Goal: Obtain resource: Download file/media

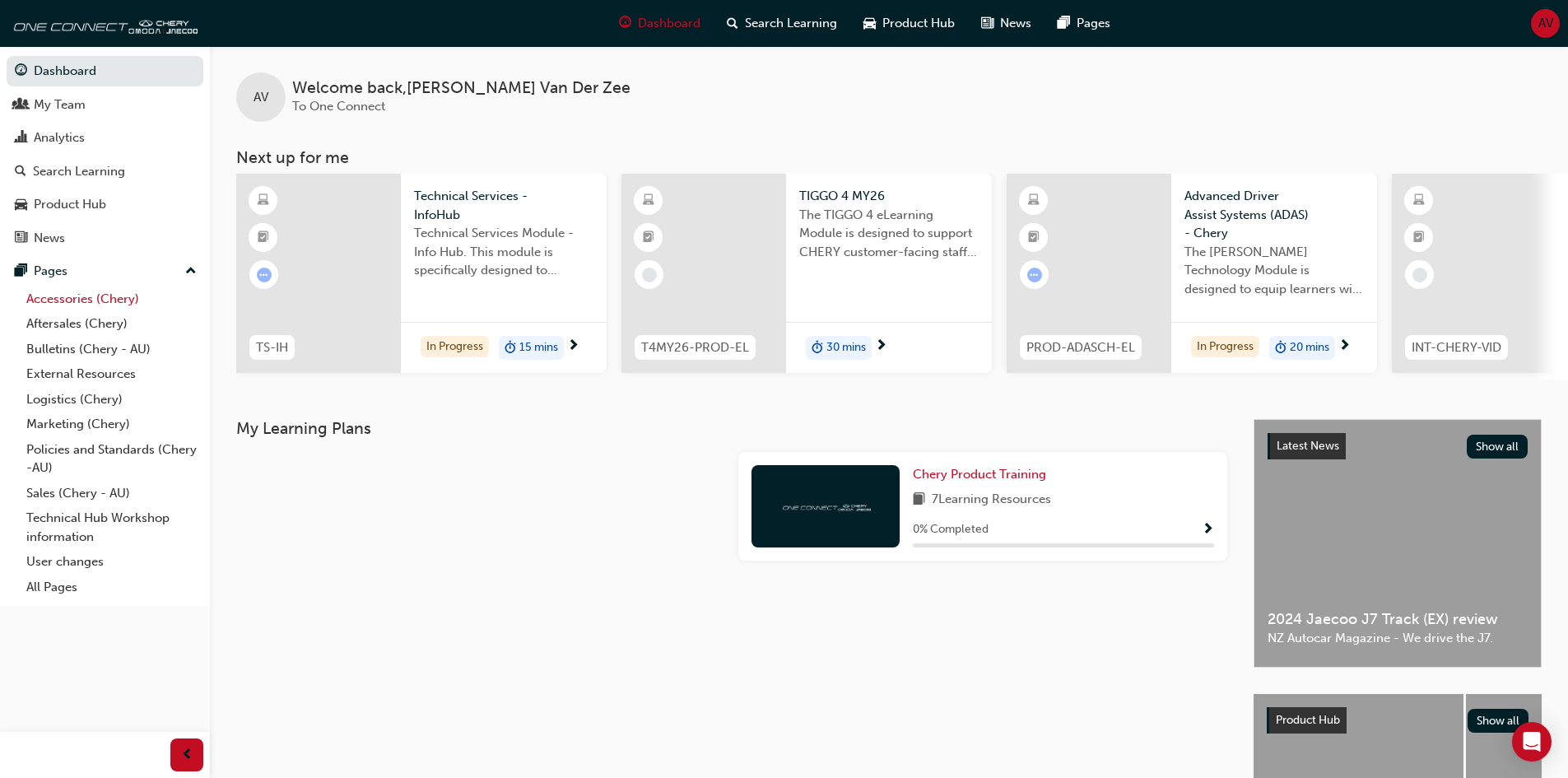
click at [71, 299] on link "Accessories (Chery)" at bounding box center [112, 299] width 183 height 26
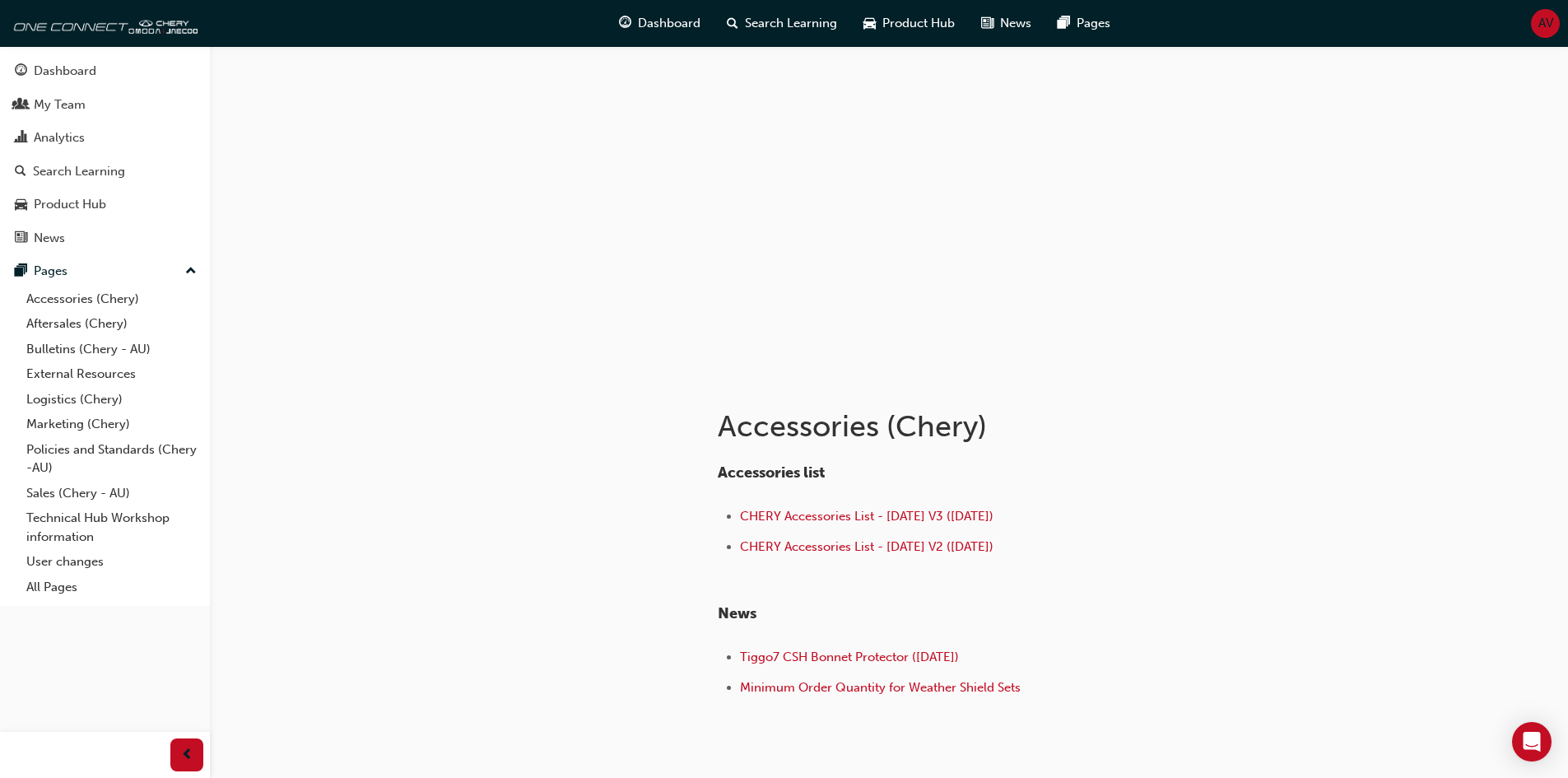
click at [889, 507] on li "CHERY Accessories List - [DATE] V3 ([DATE])" at bounding box center [996, 518] width 513 height 24
click at [883, 520] on span "CHERY Accessories List - [DATE] V3 ([DATE])" at bounding box center [867, 517] width 254 height 15
drag, startPoint x: 721, startPoint y: 420, endPoint x: 1152, endPoint y: 455, distance: 432.4
click at [1152, 455] on div "Accessories (Chery) Accessories list CHERY Accessories List - [DATE] V3 ([DATE]…" at bounding box center [1037, 544] width 691 height 339
click at [1485, 481] on div "Accessories (Chery) Accessories list CHERY Accessories List - [DATE] V3 ([DATE]…" at bounding box center [784, 430] width 1568 height 861
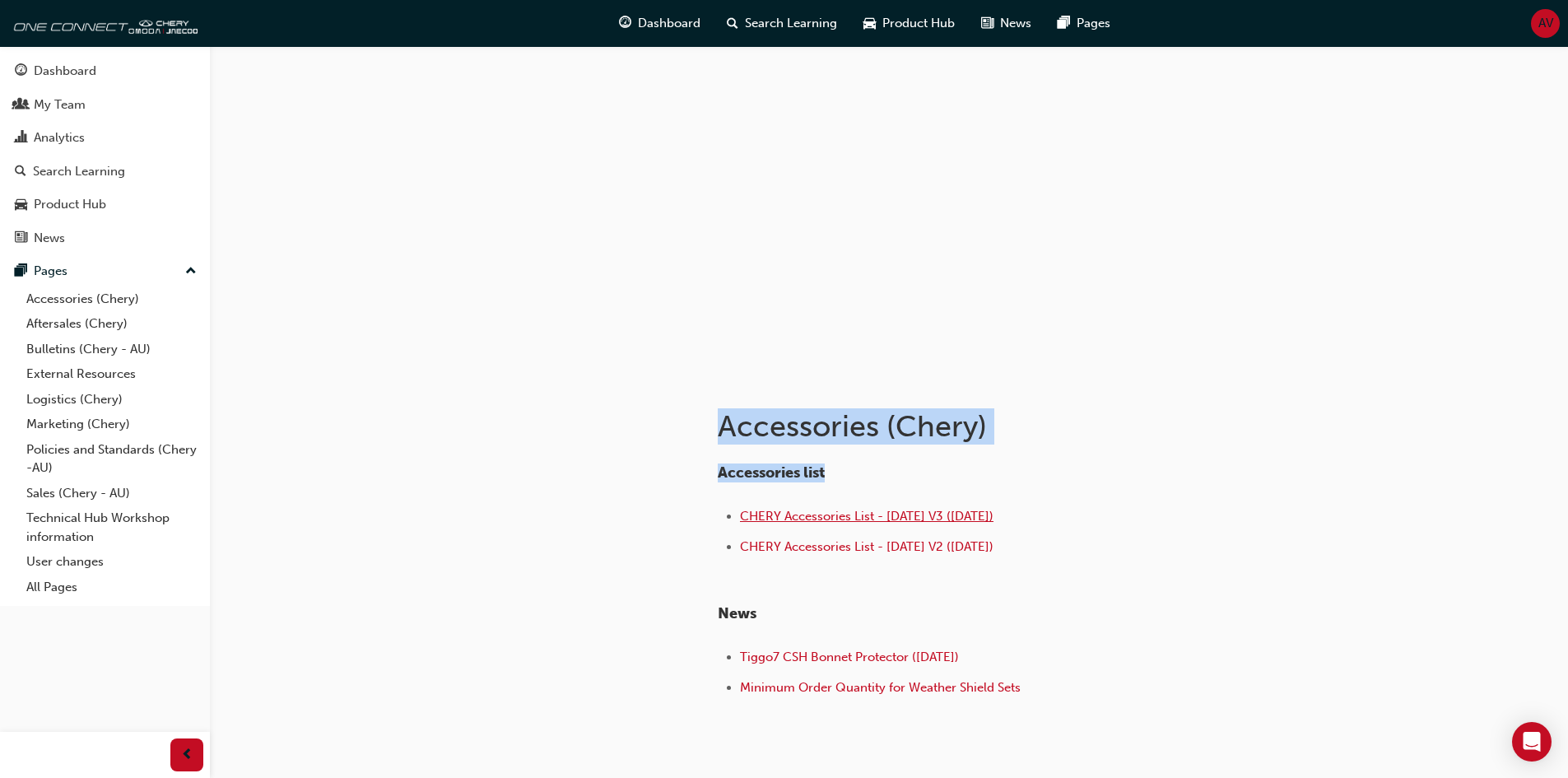
click at [842, 515] on span "CHERY Accessories List - [DATE] V3 ([DATE])" at bounding box center [867, 517] width 254 height 15
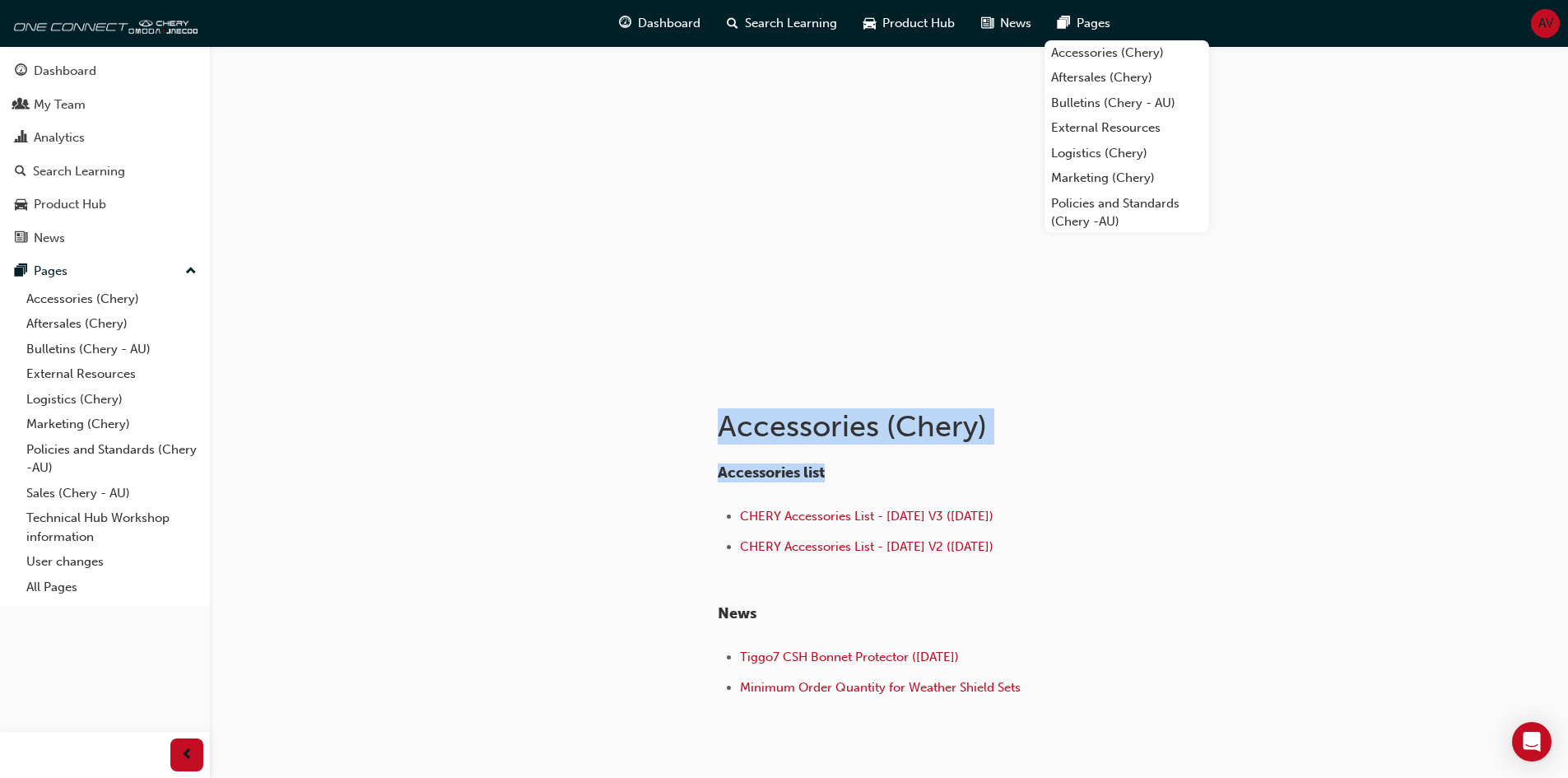
click at [964, 416] on h1 "Accessories (Chery)" at bounding box center [988, 427] width 540 height 37
drag, startPoint x: 907, startPoint y: 424, endPoint x: 971, endPoint y: 428, distance: 64.1
click at [971, 428] on h1 "Accessories (Chery)" at bounding box center [988, 427] width 540 height 37
click at [1111, 443] on h1 "Accessories (Chery)" at bounding box center [988, 427] width 540 height 37
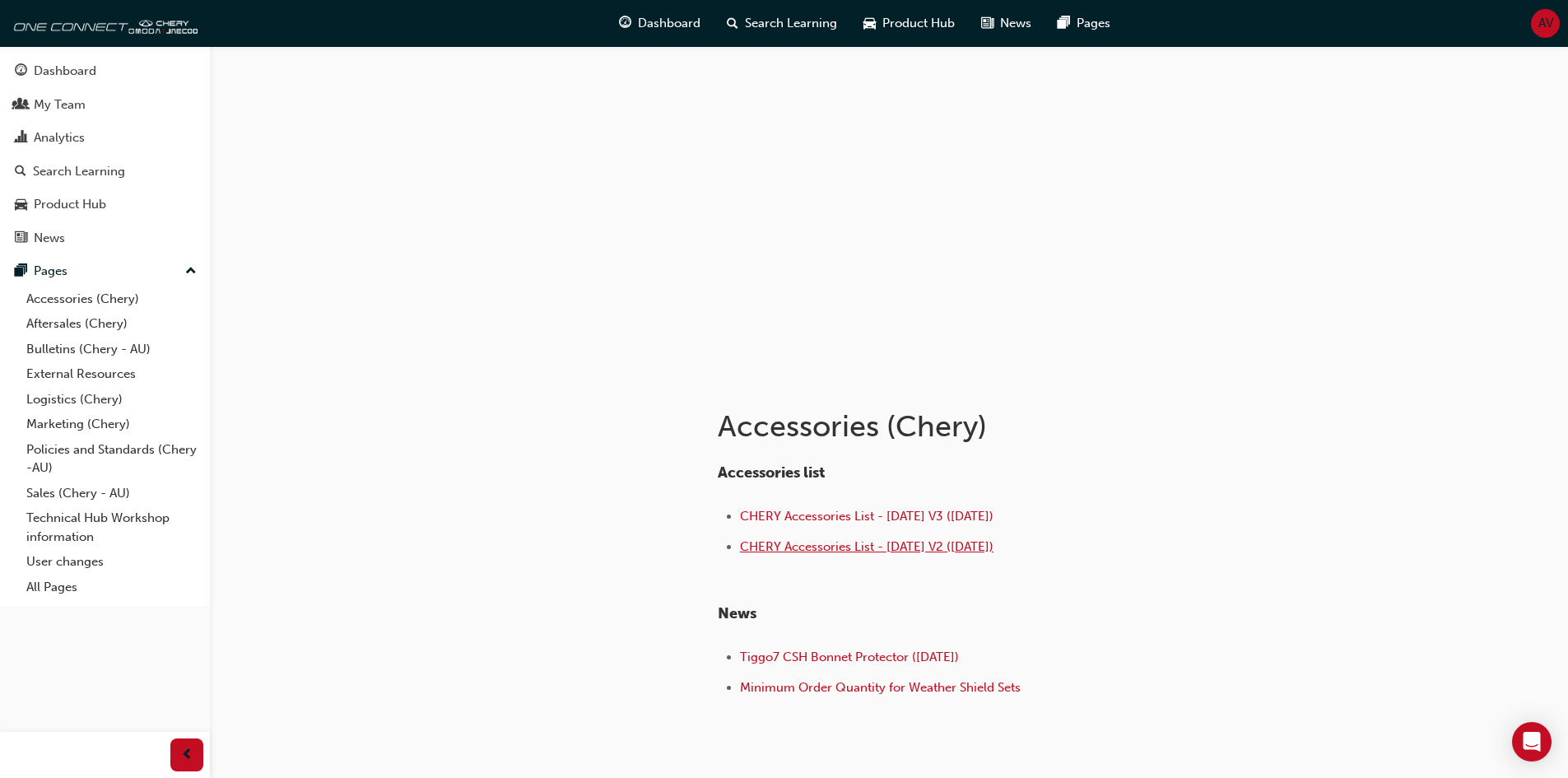
click at [800, 547] on span "CHERY Accessories List - [DATE] V2 ([DATE])" at bounding box center [867, 547] width 254 height 15
